Goal: Information Seeking & Learning: Learn about a topic

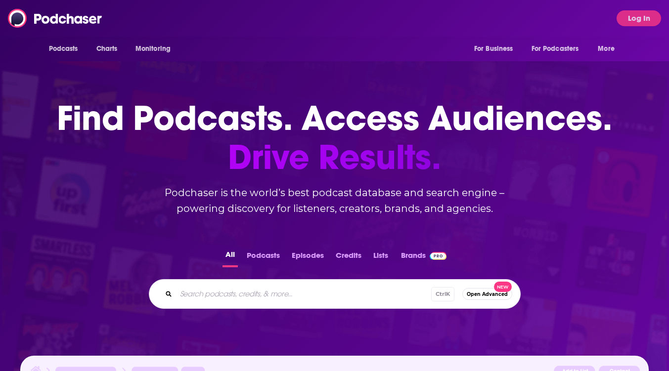
click at [202, 16] on div "Podcasts Charts Monitoring For Business For Podcasters More Log In" at bounding box center [334, 18] width 669 height 37
click at [620, 14] on button "Log In" at bounding box center [638, 18] width 44 height 16
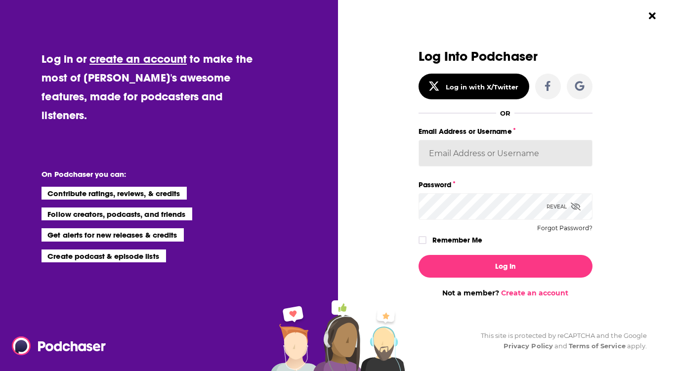
click at [530, 154] on input "Email Address or Username" at bounding box center [506, 153] width 174 height 27
type input "[EMAIL_ADDRESS][DOMAIN_NAME]"
click at [419, 255] on button "Log In" at bounding box center [506, 266] width 174 height 23
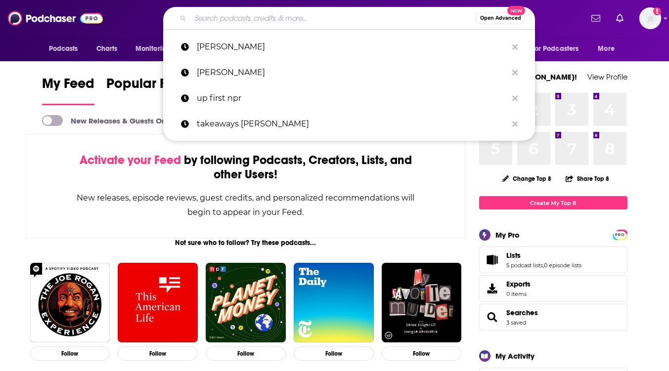
click at [253, 20] on input "Search podcasts, credits, & more..." at bounding box center [332, 18] width 285 height 16
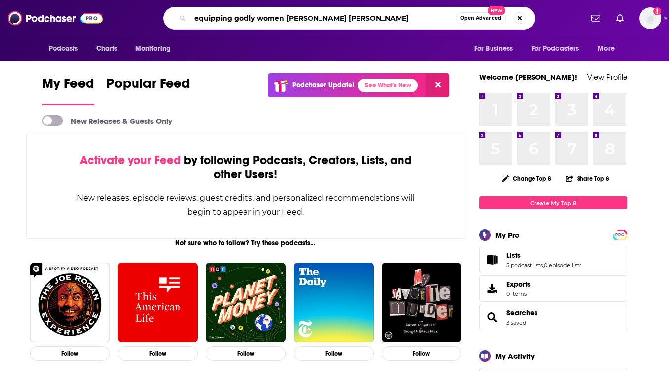
type input "equipping godly women [PERSON_NAME] [PERSON_NAME]"
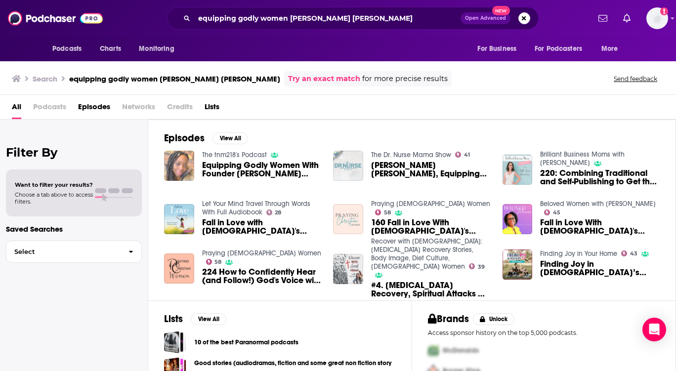
click at [183, 163] on img "Equipping Godly Women With Founder Brittany Ann" at bounding box center [179, 166] width 30 height 30
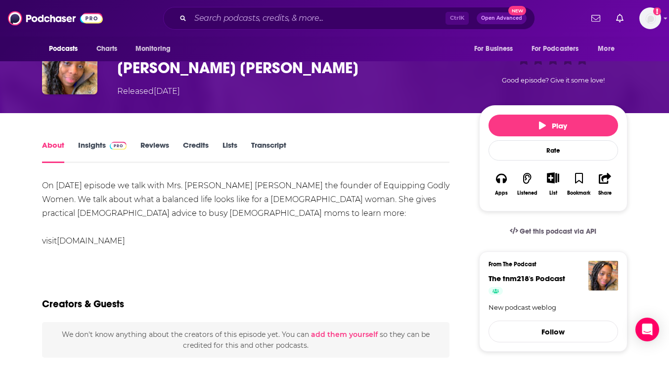
scroll to position [99, 0]
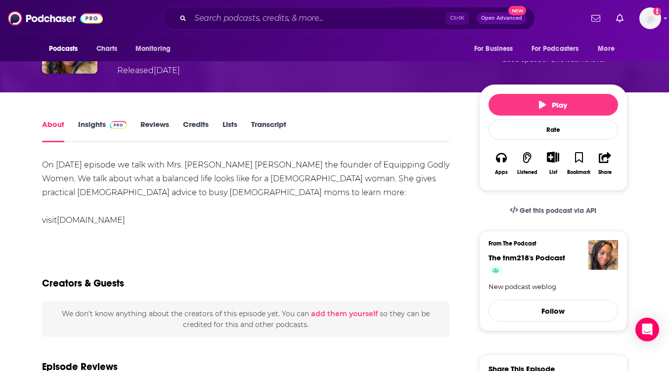
click at [108, 126] on span at bounding box center [116, 124] width 21 height 9
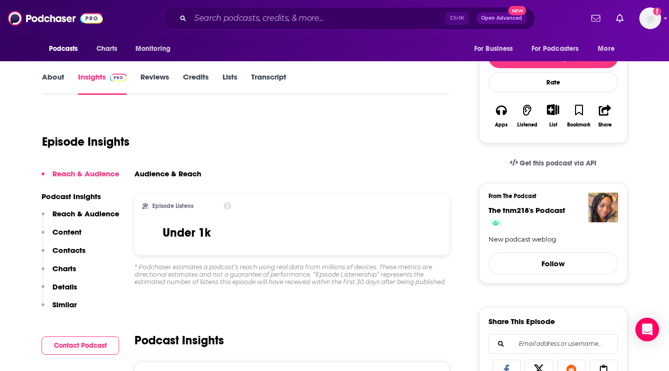
scroll to position [49, 0]
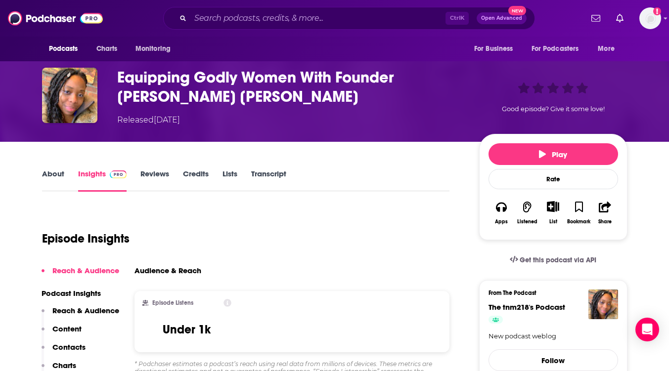
click at [57, 175] on link "About" at bounding box center [53, 180] width 22 height 23
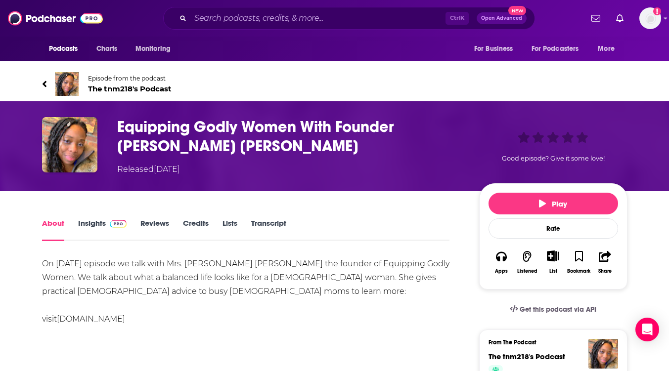
click at [64, 81] on img at bounding box center [67, 84] width 24 height 24
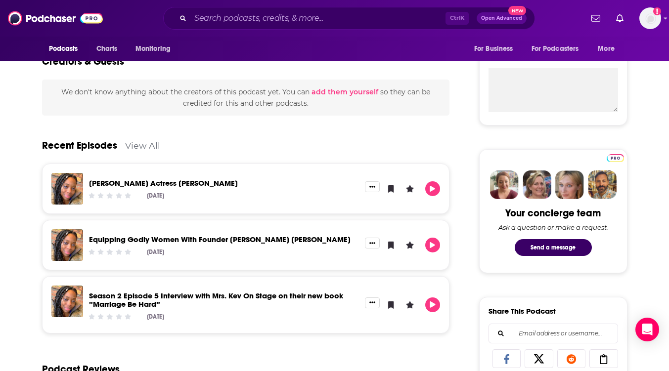
scroll to position [346, 0]
